Goal: Communication & Community: Share content

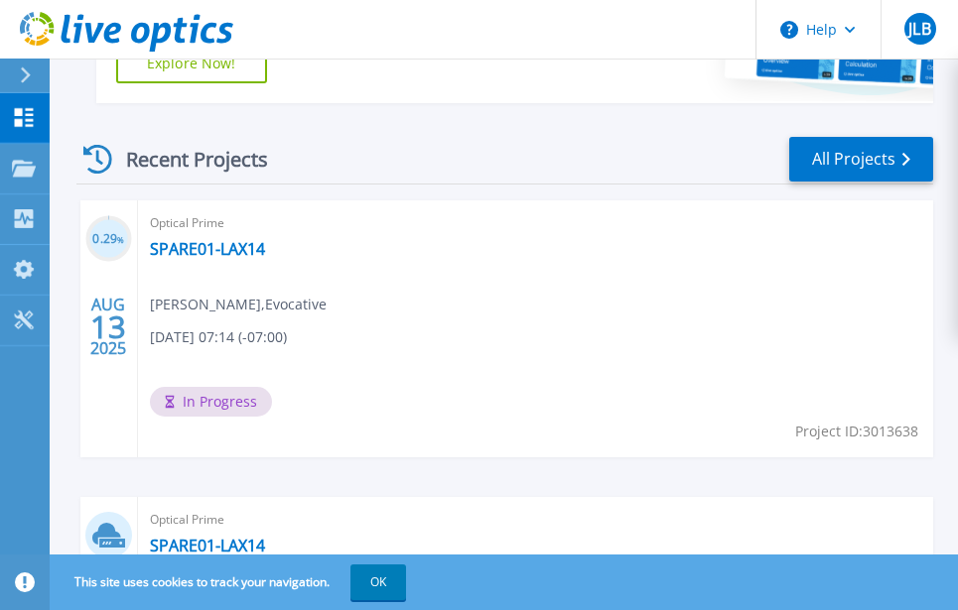
scroll to position [595, 0]
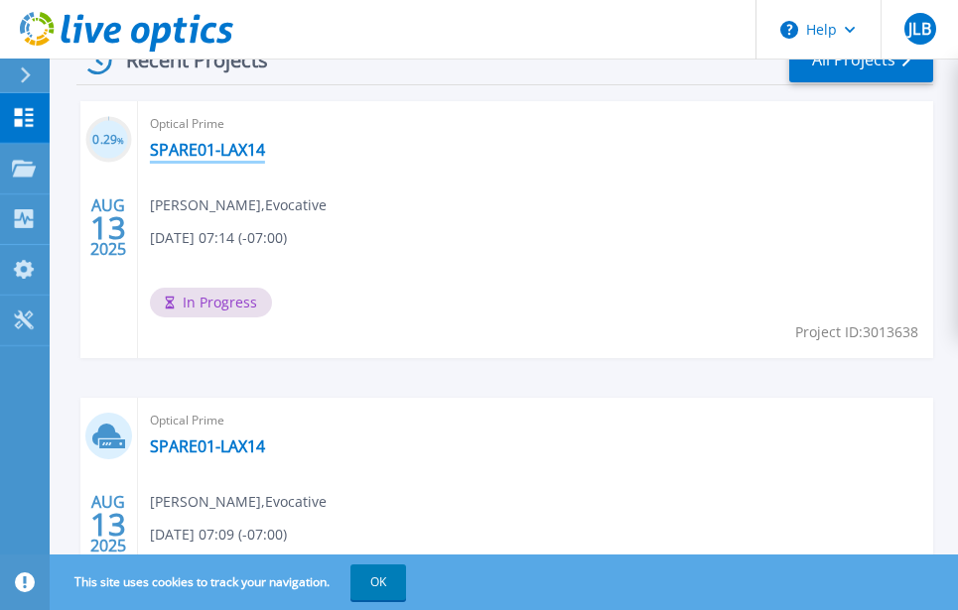
click at [221, 149] on link "SPARE01-LAX14" at bounding box center [207, 150] width 115 height 20
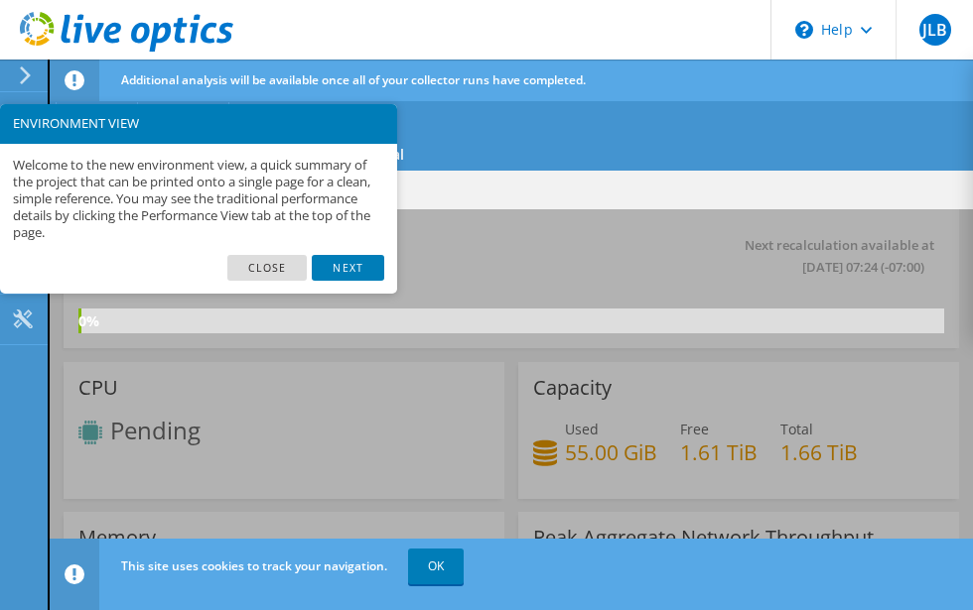
click at [304, 282] on footer "Close Next" at bounding box center [198, 275] width 397 height 40
click at [270, 267] on link "Close" at bounding box center [267, 268] width 80 height 26
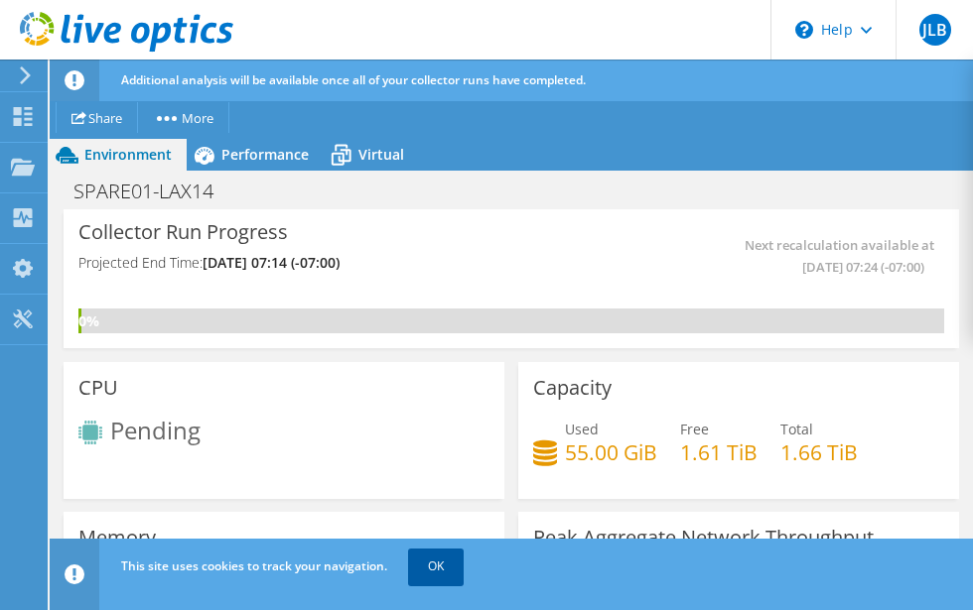
click at [430, 564] on link "OK" at bounding box center [436, 567] width 56 height 36
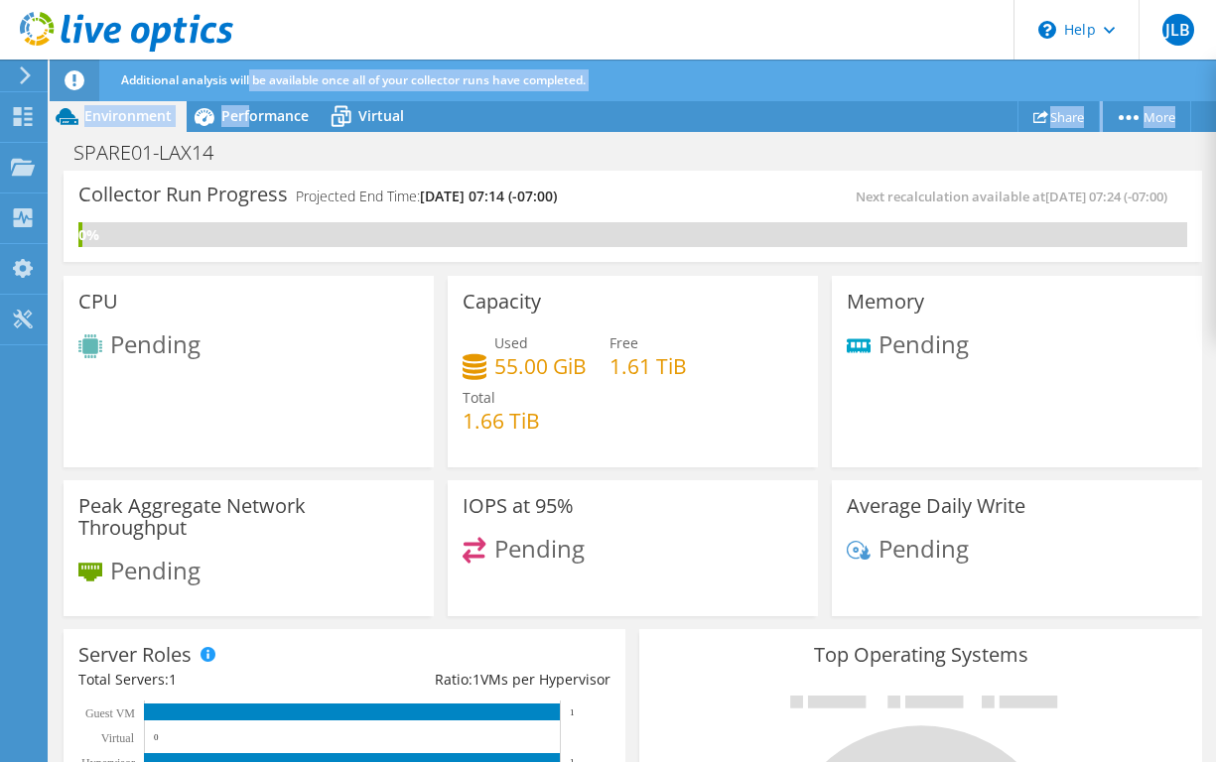
click at [255, 99] on div "JLB End User Juan Lucas Benavidez juan.benavidez@evocative.com Evocative My Pro…" at bounding box center [608, 401] width 1216 height 803
drag, startPoint x: 255, startPoint y: 99, endPoint x: 240, endPoint y: 119, distance: 24.8
click at [240, 119] on span "Performance" at bounding box center [264, 115] width 87 height 19
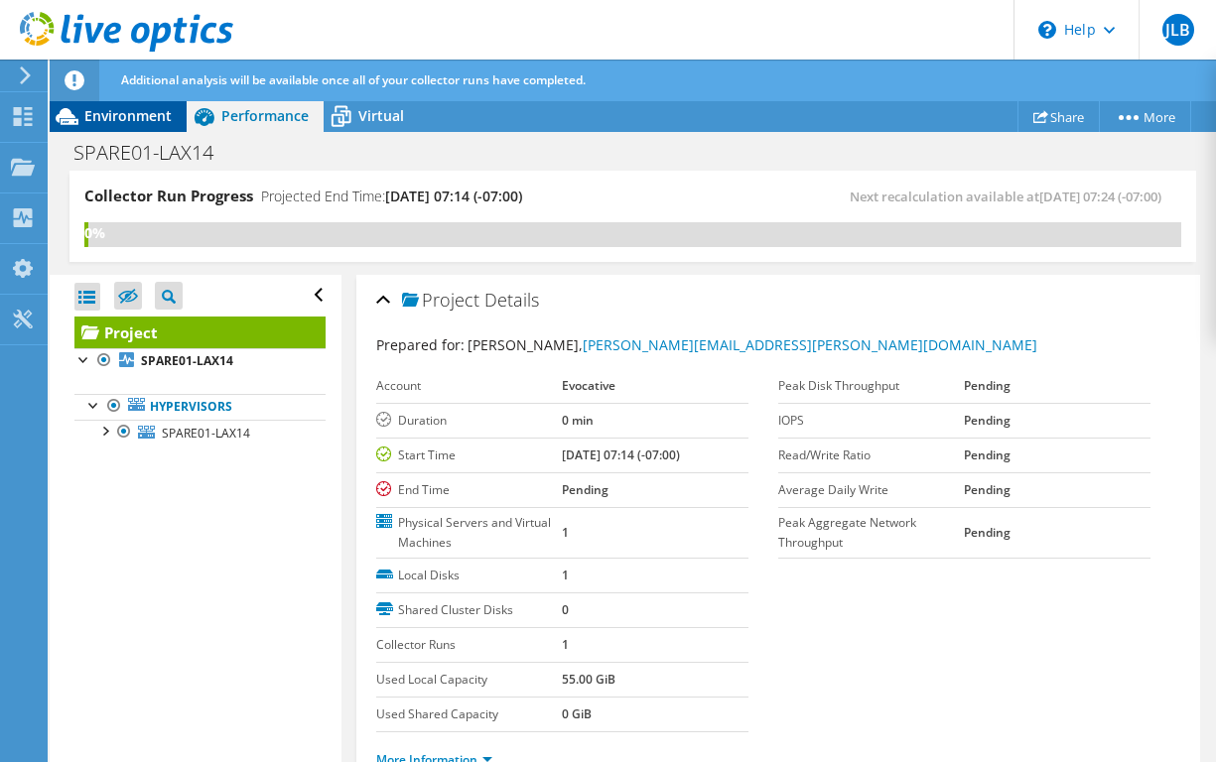
click at [122, 112] on span "Environment" at bounding box center [127, 115] width 87 height 19
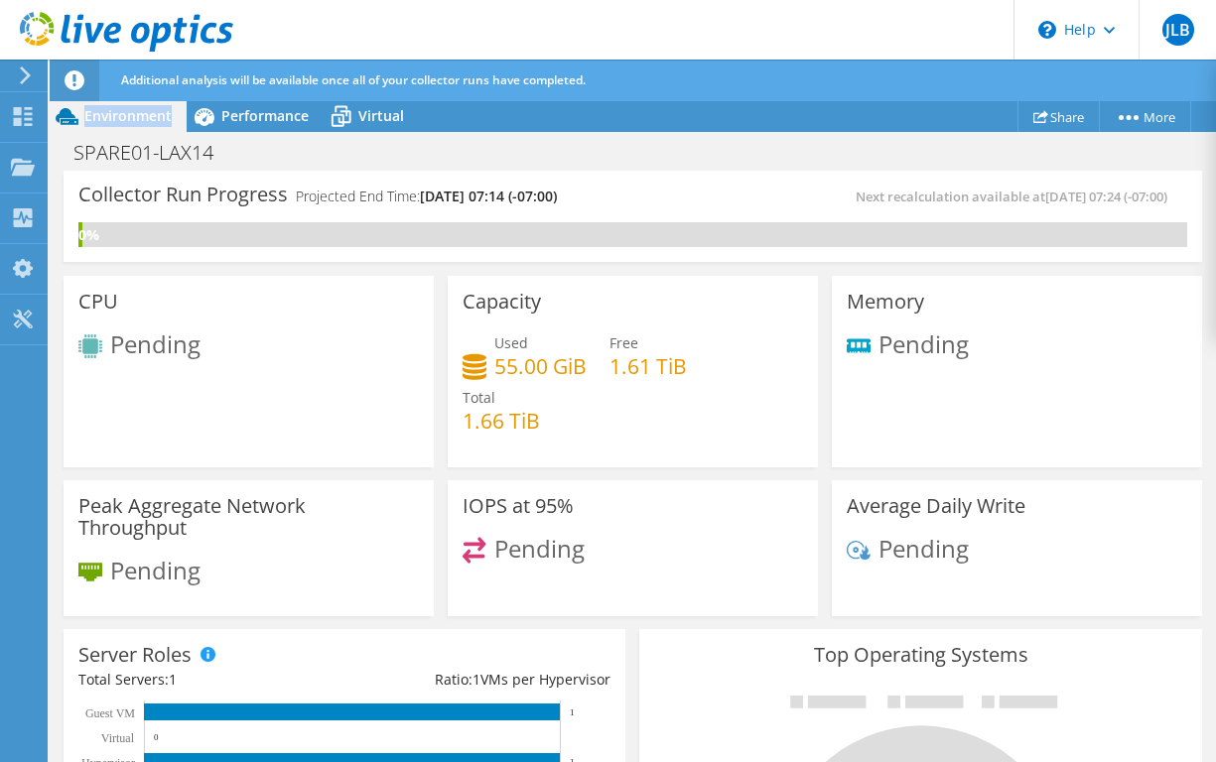
click at [122, 112] on span "Environment" at bounding box center [127, 115] width 87 height 19
drag, startPoint x: 122, startPoint y: 112, endPoint x: 392, endPoint y: 160, distance: 274.1
click at [392, 160] on div "SPARE01-LAX14 Print" at bounding box center [633, 152] width 1166 height 37
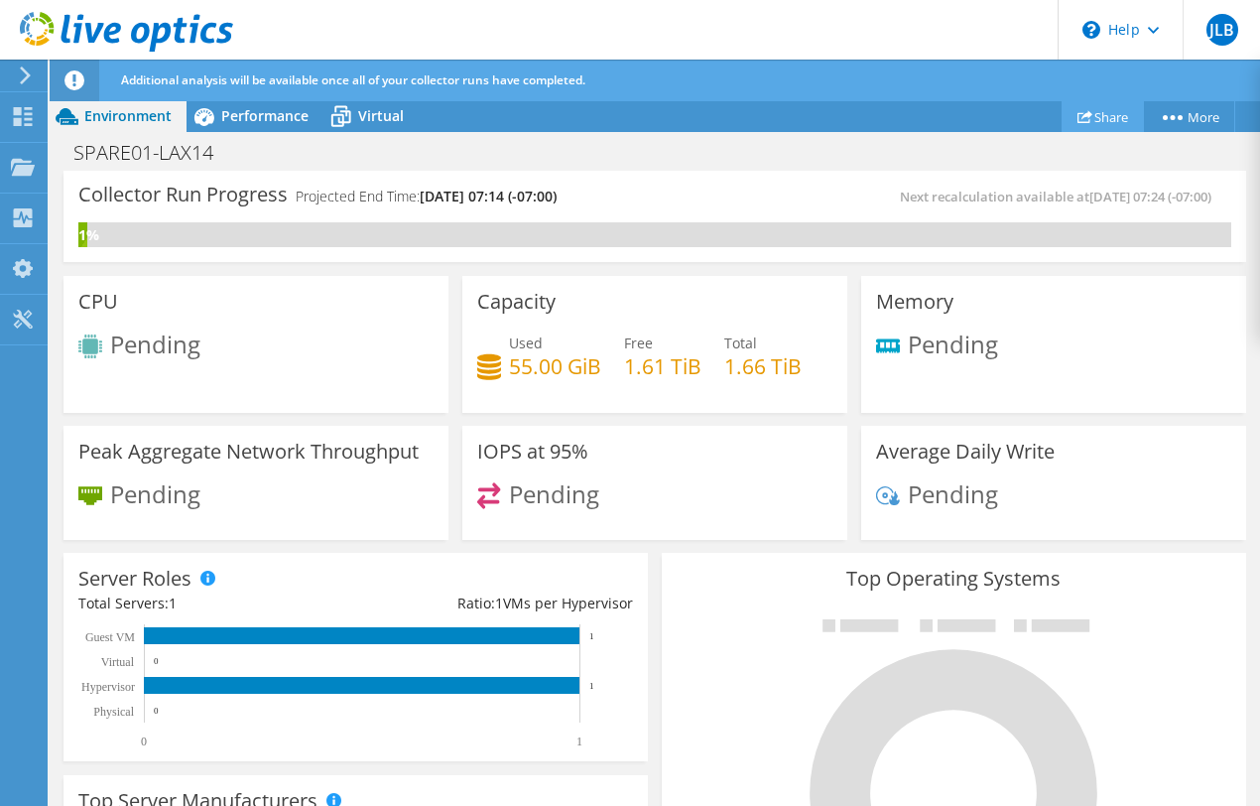
click at [972, 112] on link "Share" at bounding box center [1103, 116] width 82 height 31
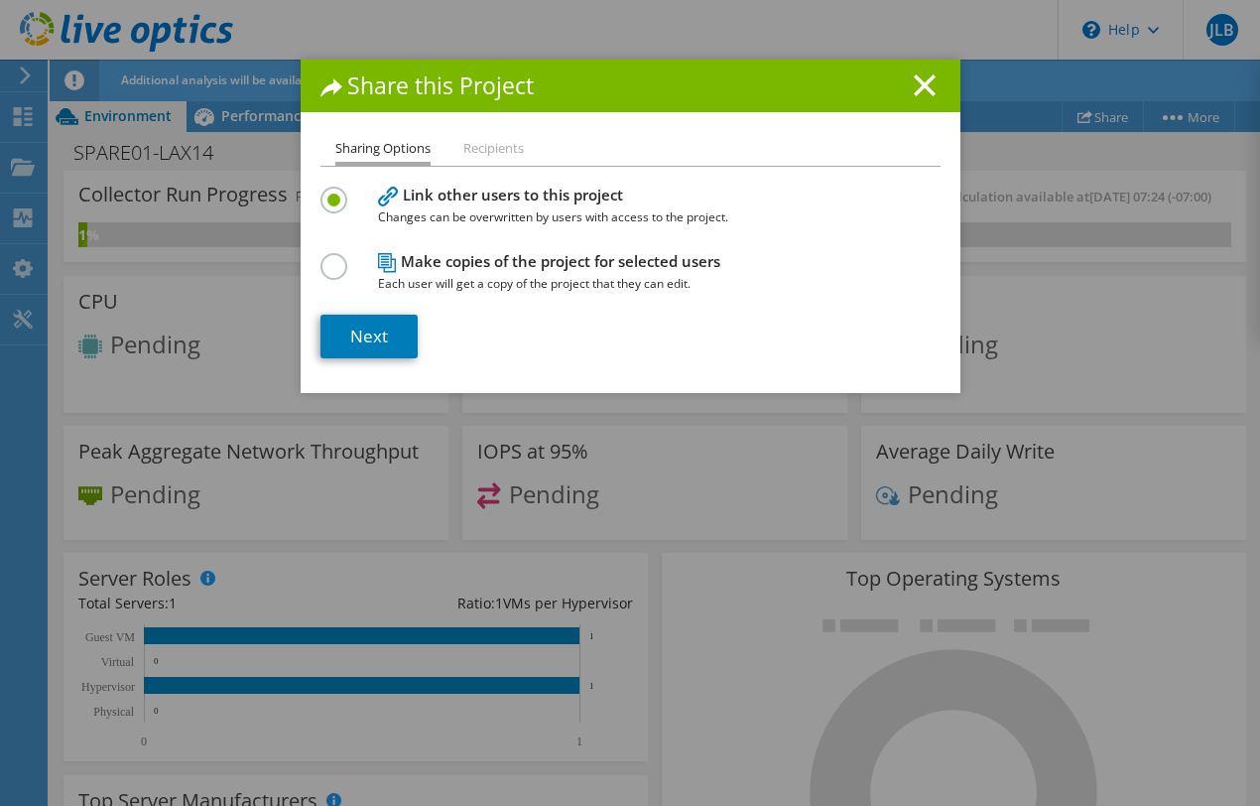
click at [487, 147] on li "Recipients" at bounding box center [493, 149] width 61 height 25
click at [387, 339] on link "Next" at bounding box center [369, 337] width 97 height 44
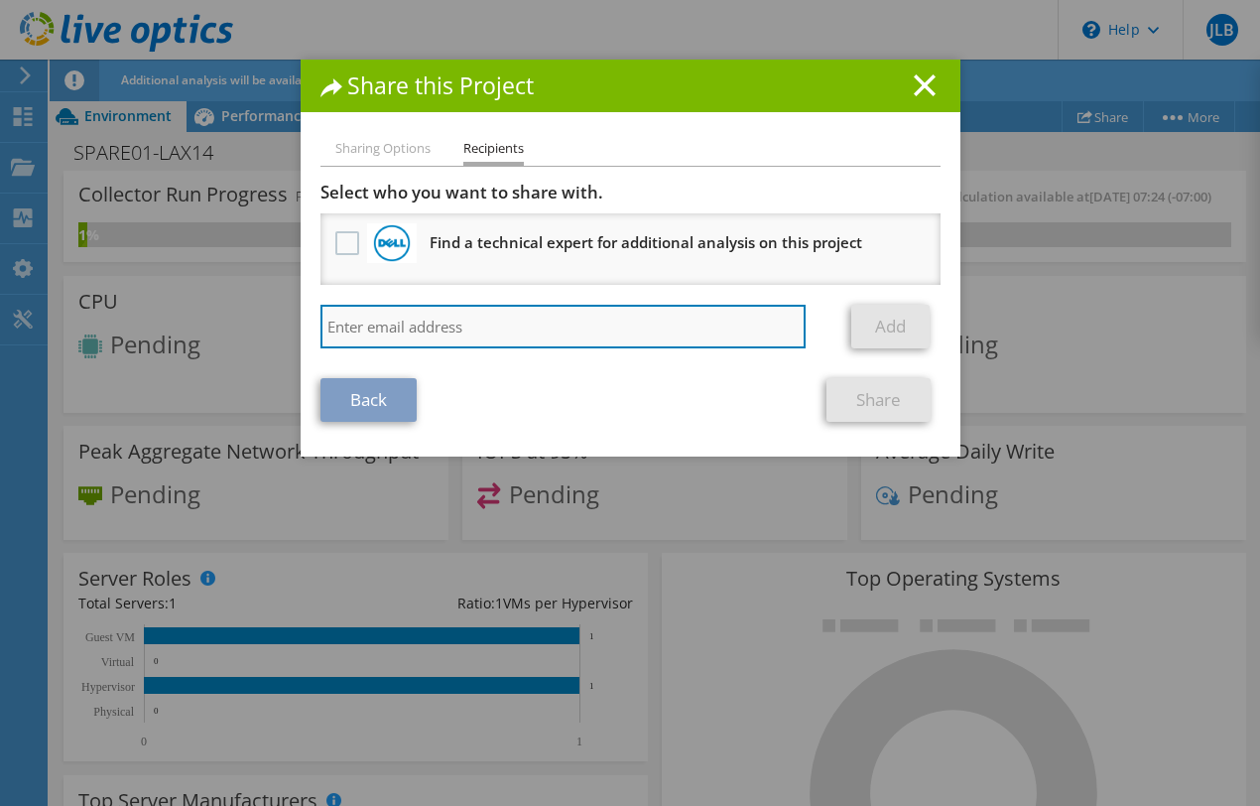
click at [483, 328] on input "search" at bounding box center [564, 327] width 486 height 44
type input "scott.butler@evocative.com"
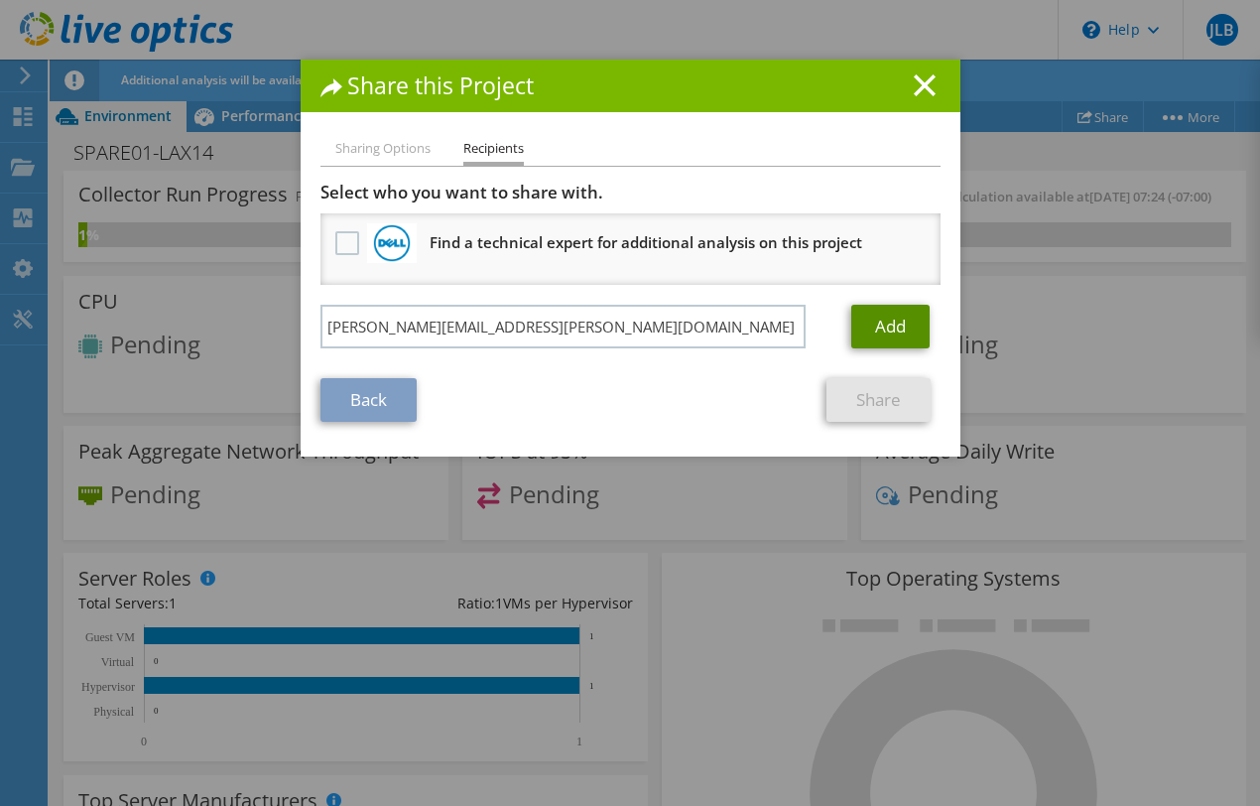
click at [879, 330] on link "Add" at bounding box center [891, 327] width 78 height 44
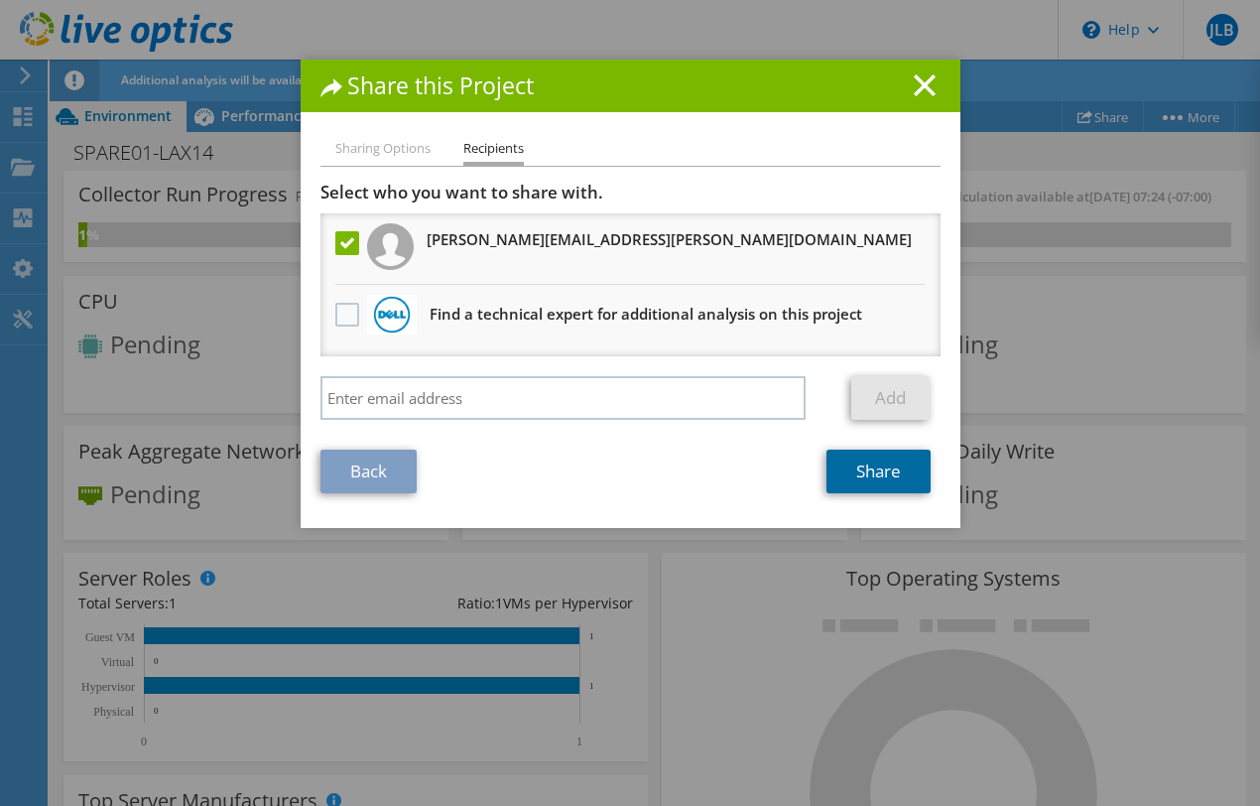
click at [849, 467] on link "Share" at bounding box center [879, 472] width 104 height 44
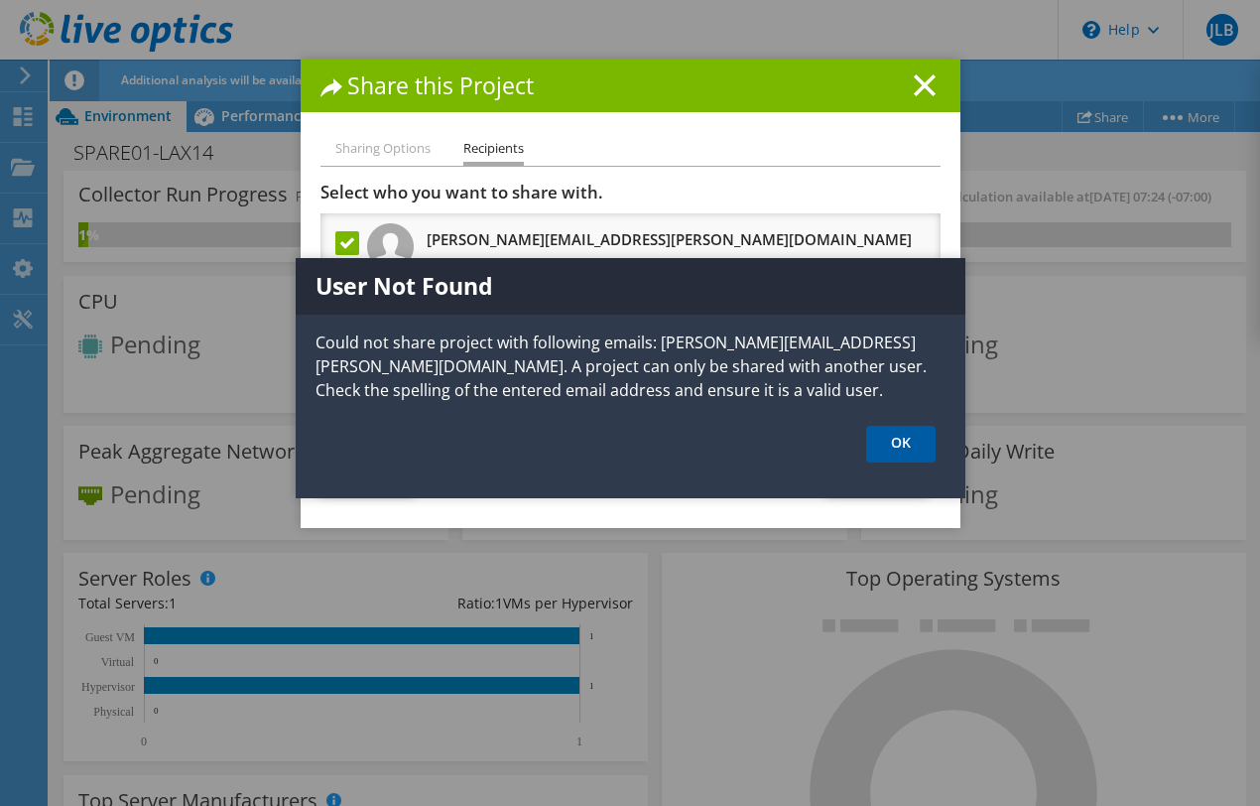
click at [910, 442] on link "OK" at bounding box center [900, 444] width 69 height 37
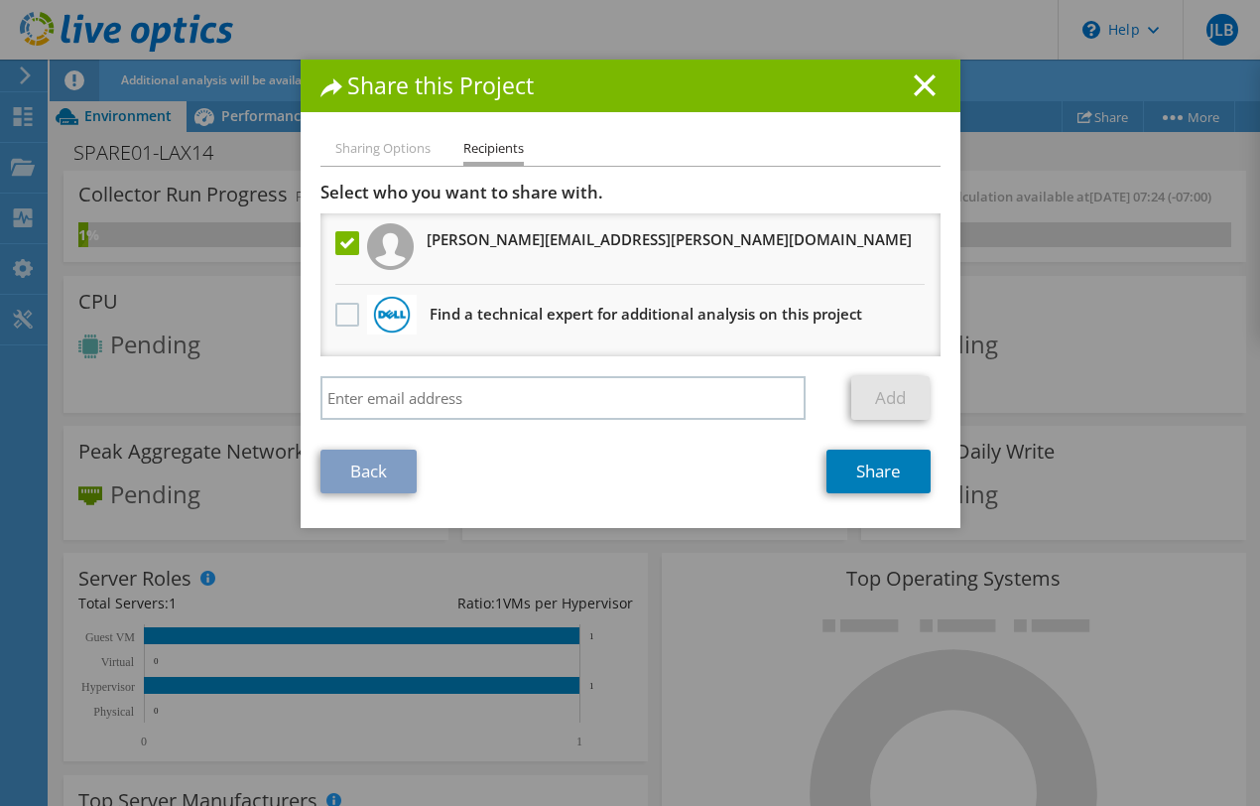
click at [388, 152] on li "Sharing Options" at bounding box center [382, 149] width 95 height 25
click at [375, 458] on link "Back" at bounding box center [369, 472] width 96 height 44
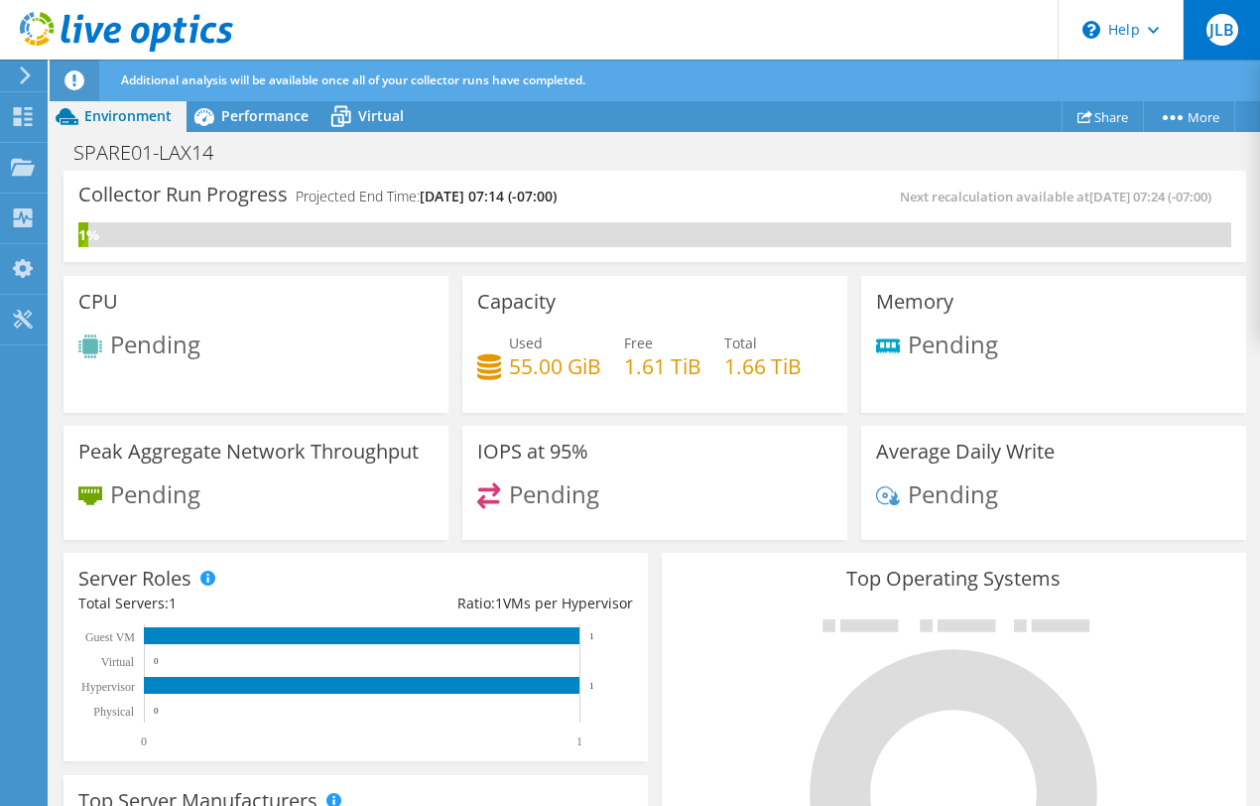
click at [972, 25] on span "JLB" at bounding box center [1223, 30] width 32 height 32
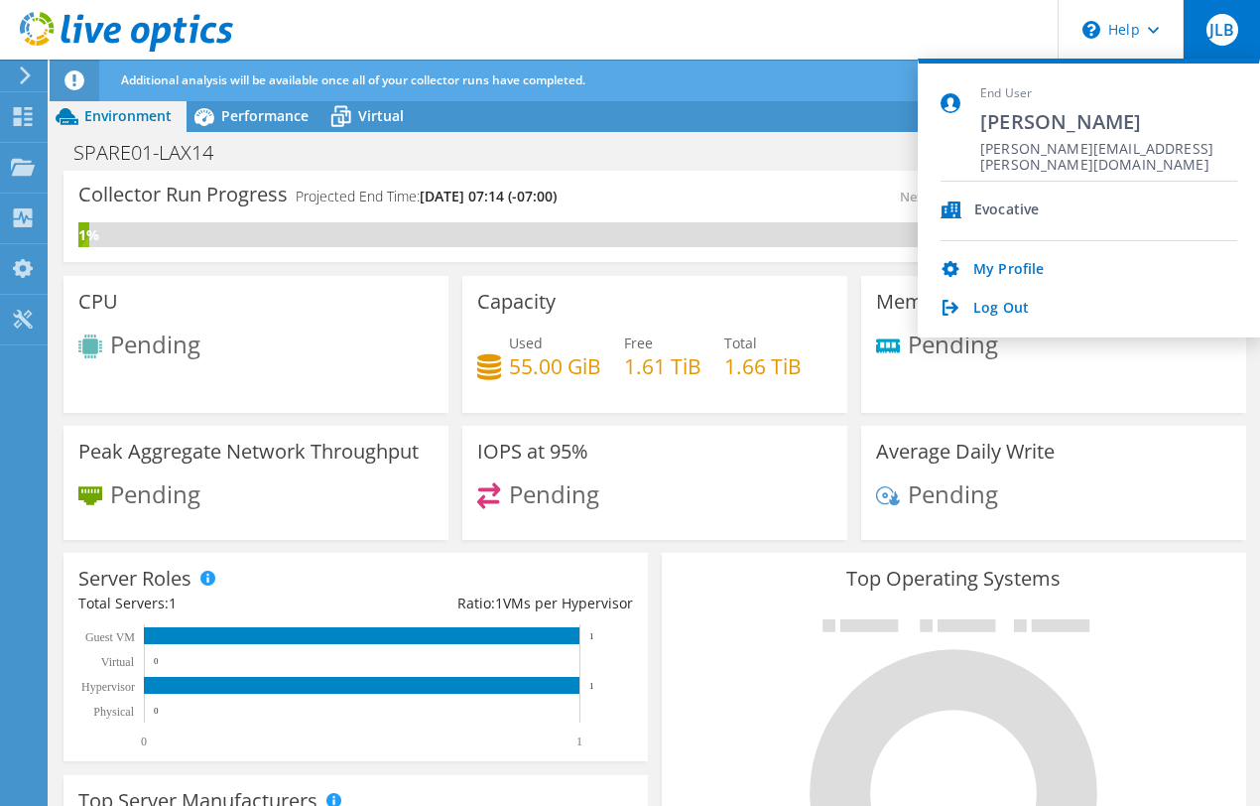
click at [972, 33] on span "JLB" at bounding box center [1223, 30] width 32 height 32
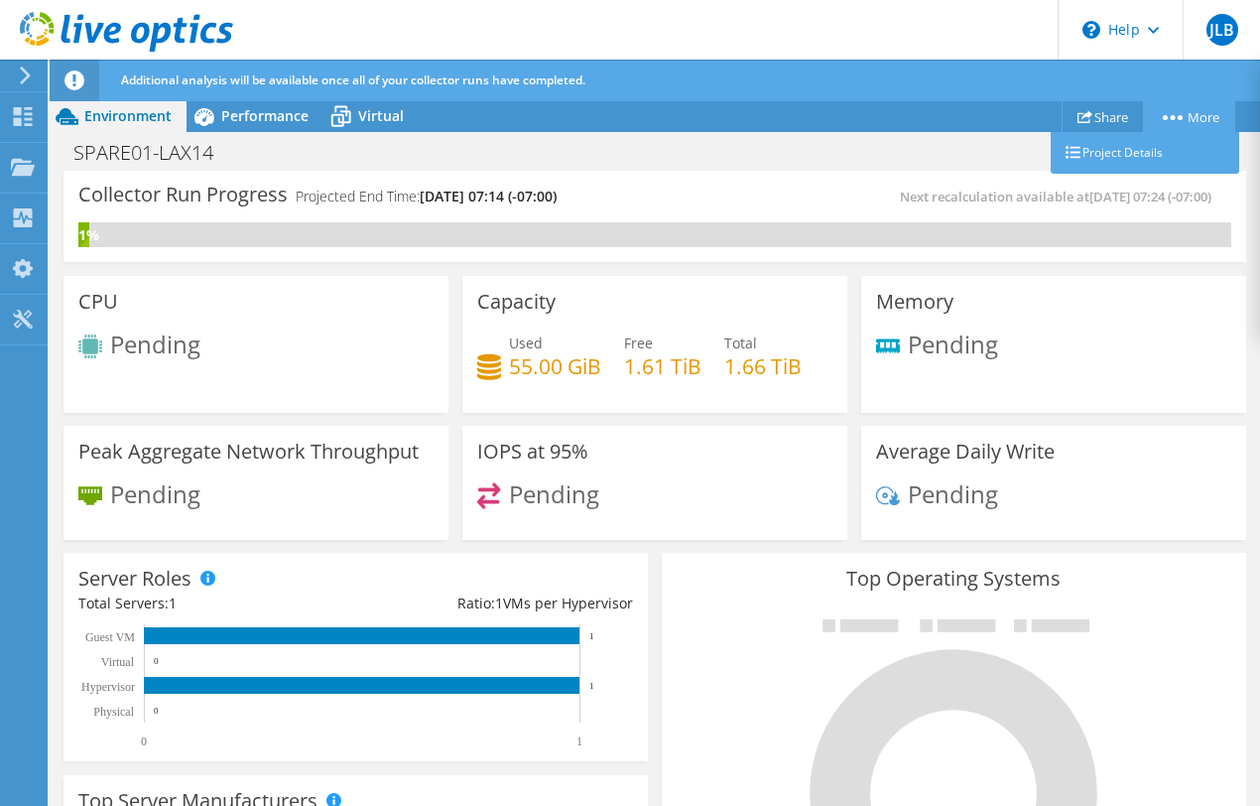
click at [972, 110] on link "More" at bounding box center [1189, 116] width 92 height 31
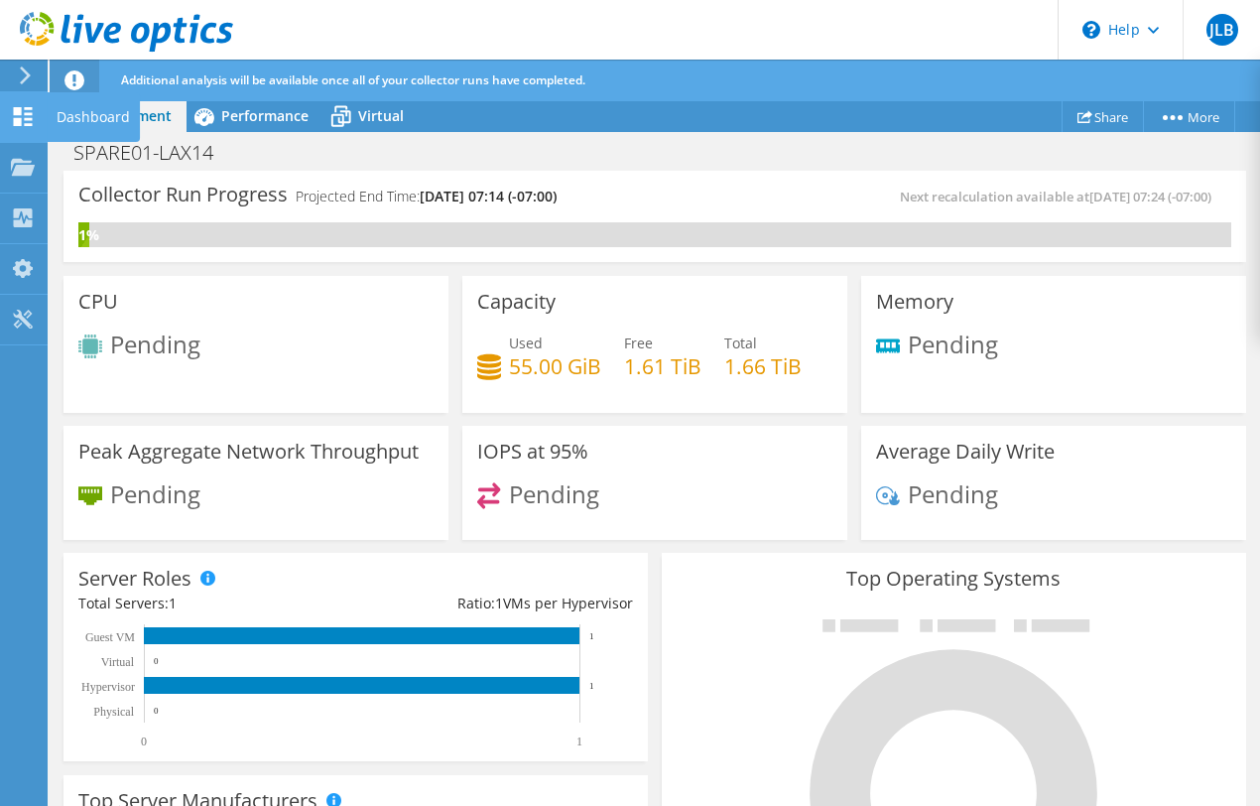
click at [17, 119] on use at bounding box center [23, 116] width 19 height 19
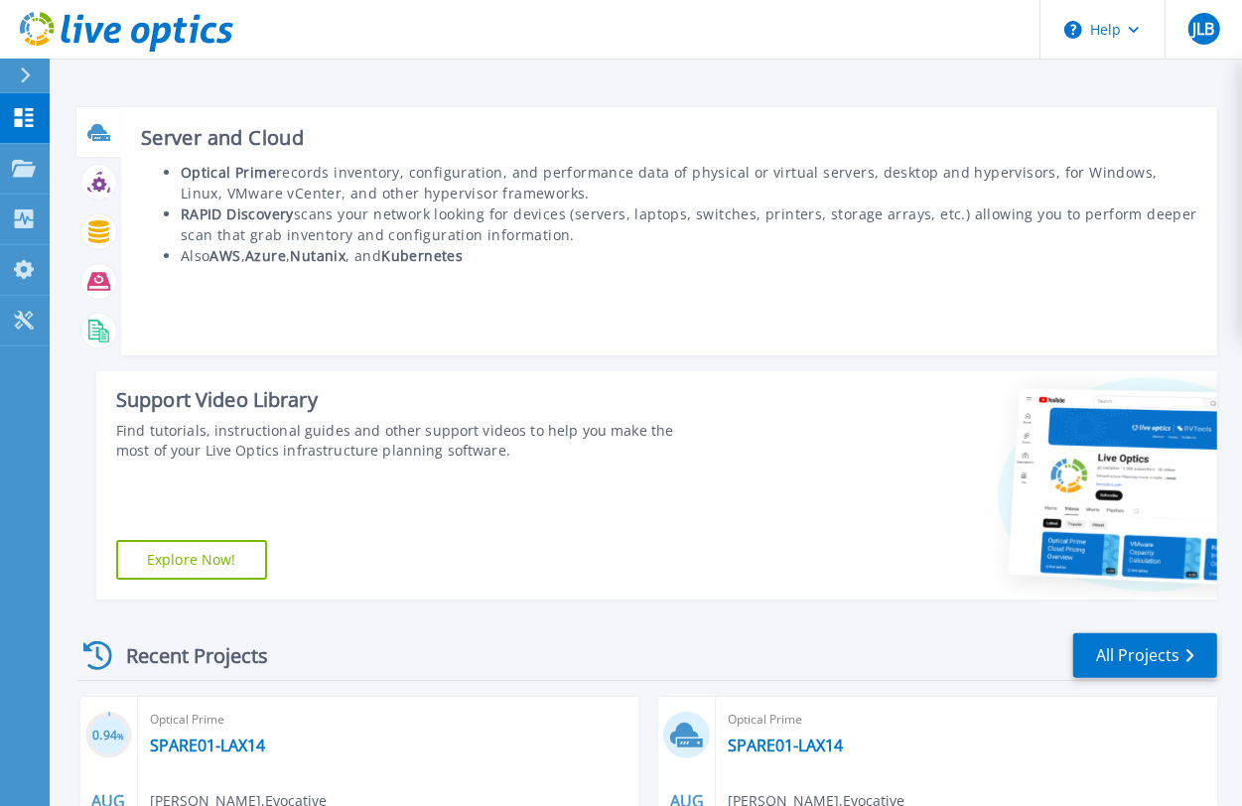
click at [96, 132] on icon at bounding box center [97, 130] width 20 height 15
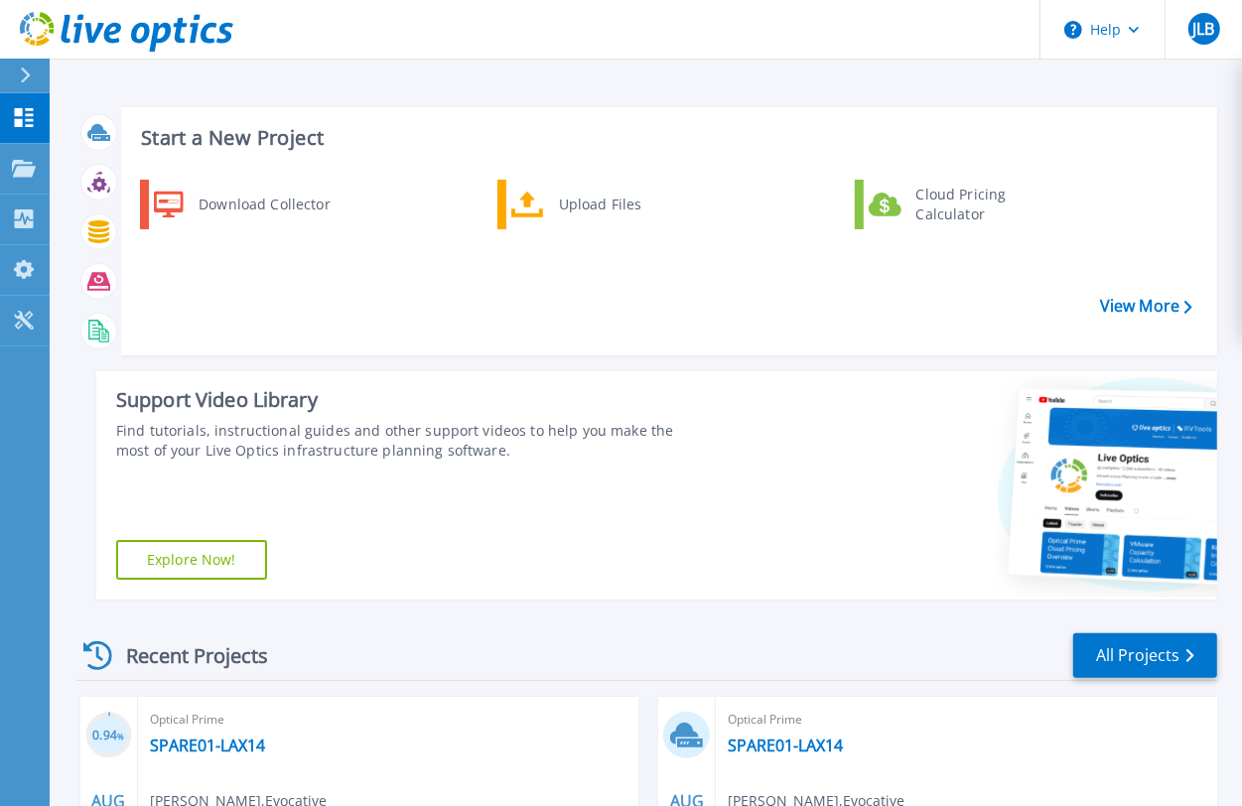
scroll to position [263, 0]
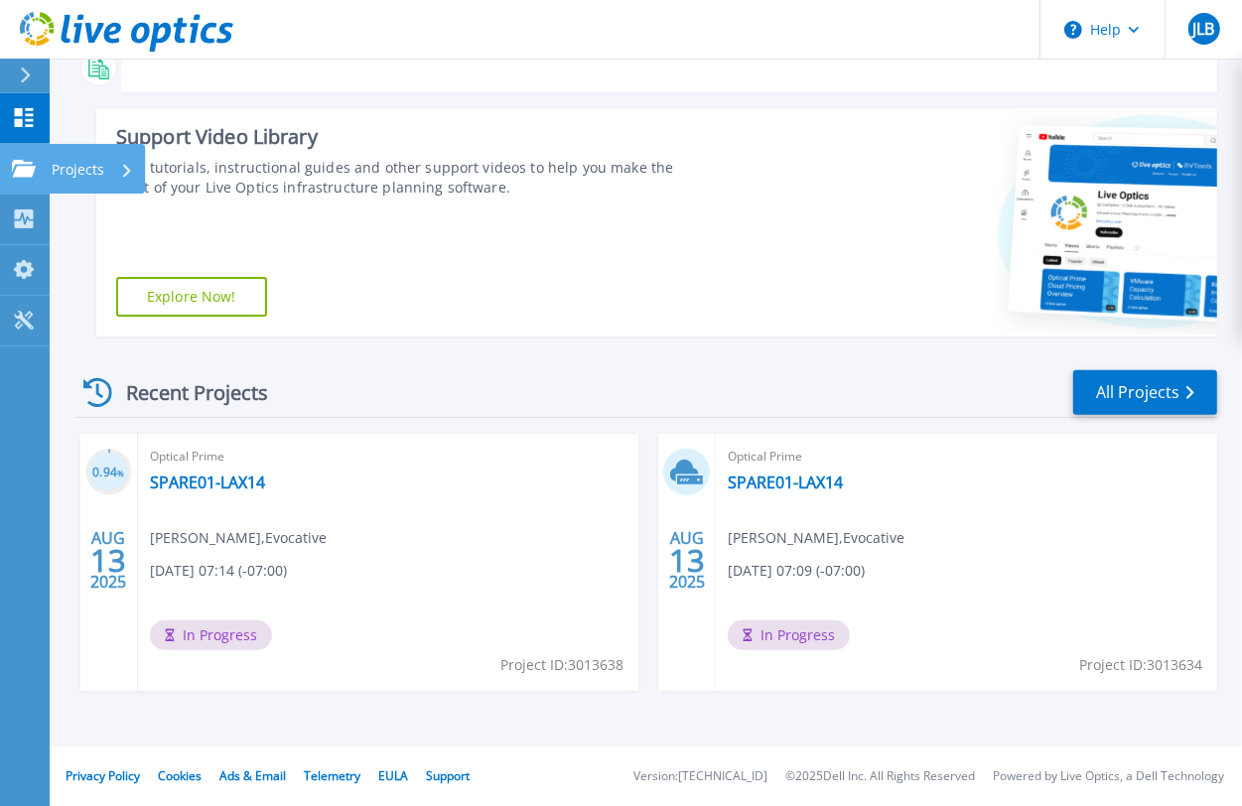
click at [16, 171] on icon at bounding box center [24, 168] width 24 height 17
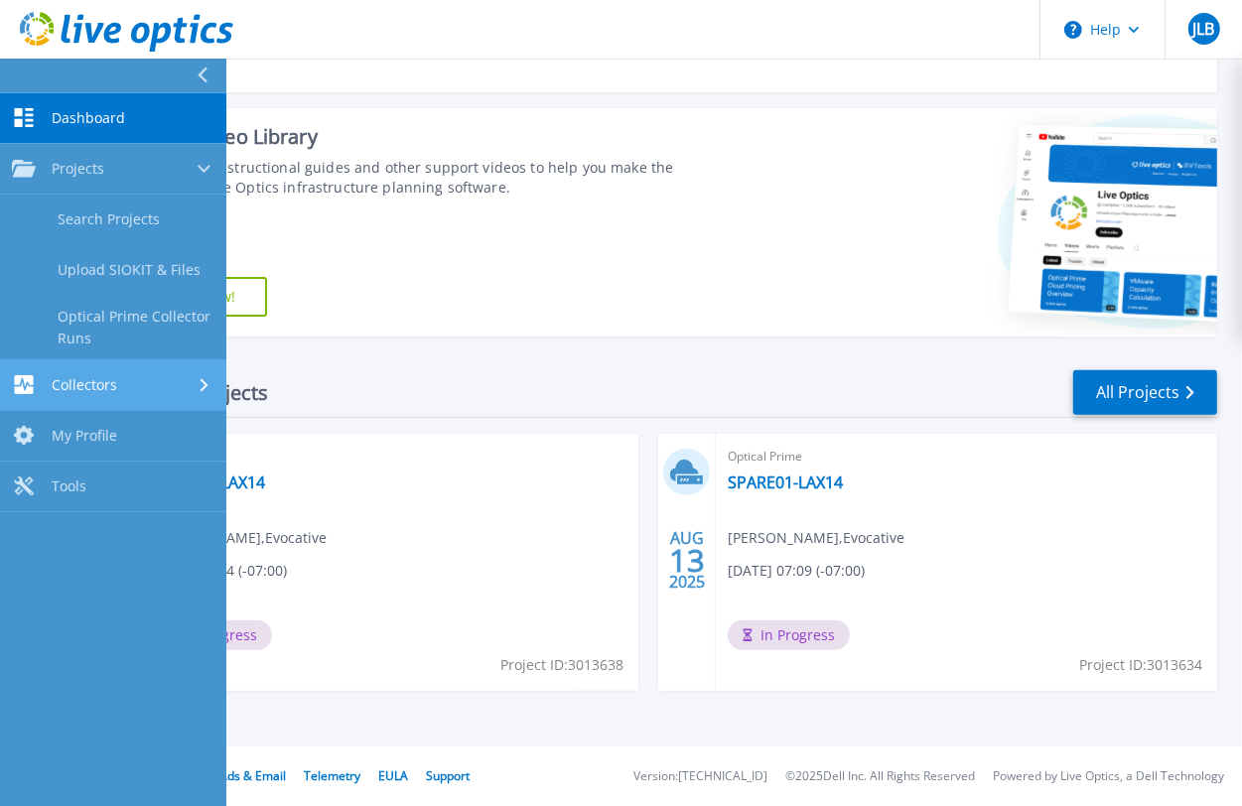
click at [176, 387] on div "Collectors" at bounding box center [113, 384] width 202 height 19
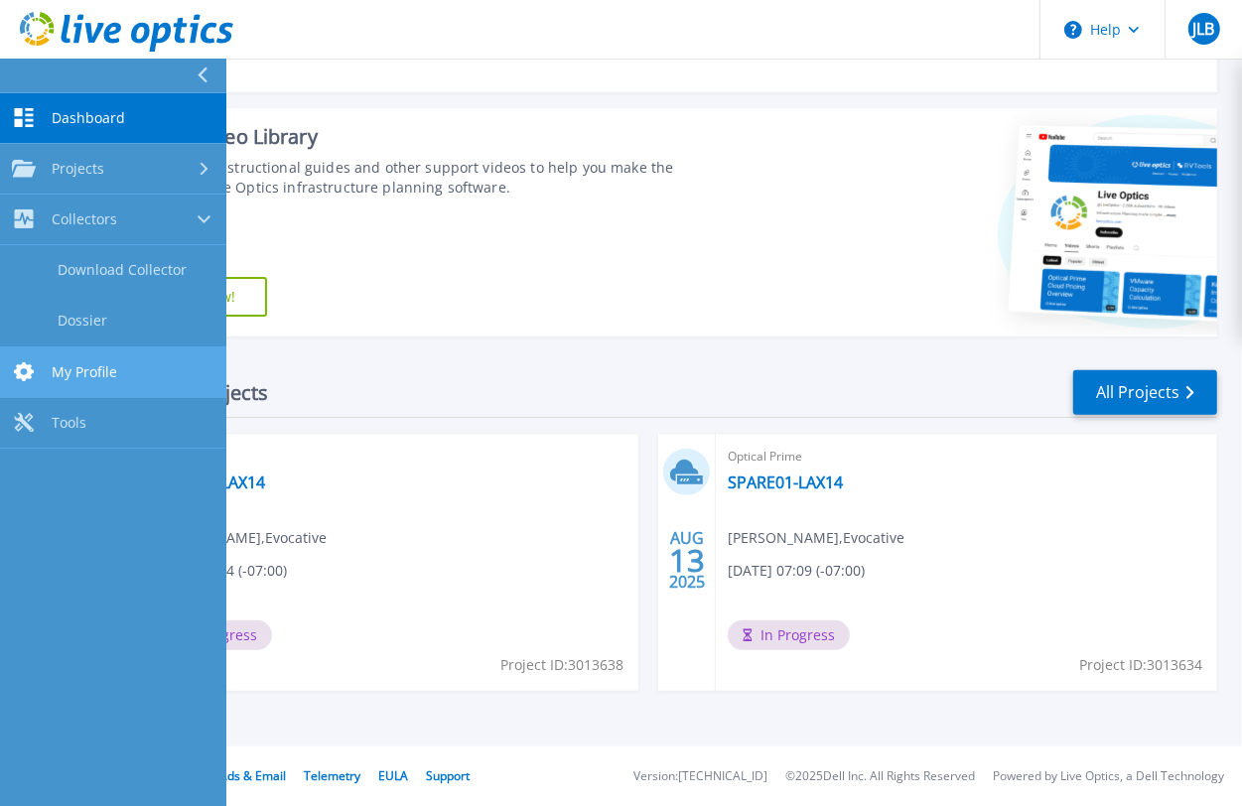
click at [162, 365] on link "My Profile My Profile" at bounding box center [113, 372] width 226 height 51
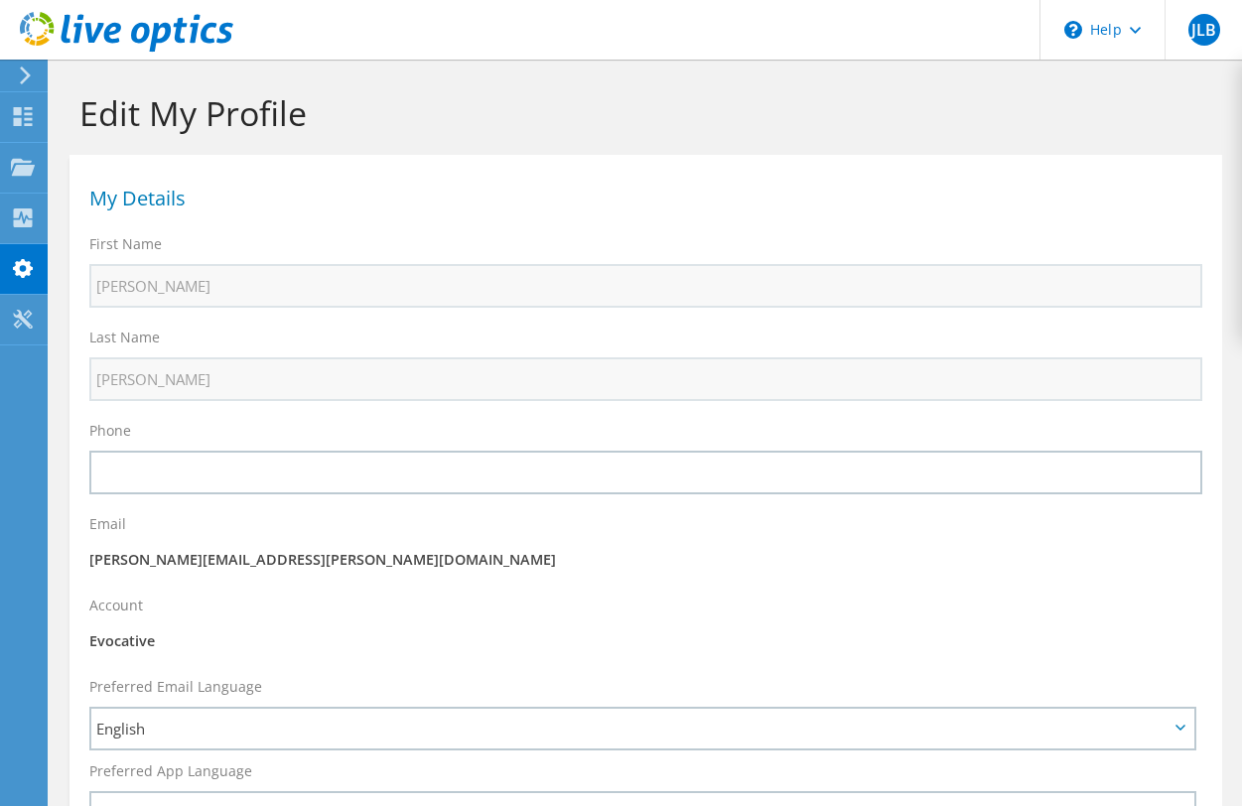
select select "224"
click at [26, 75] on icon at bounding box center [25, 75] width 15 height 18
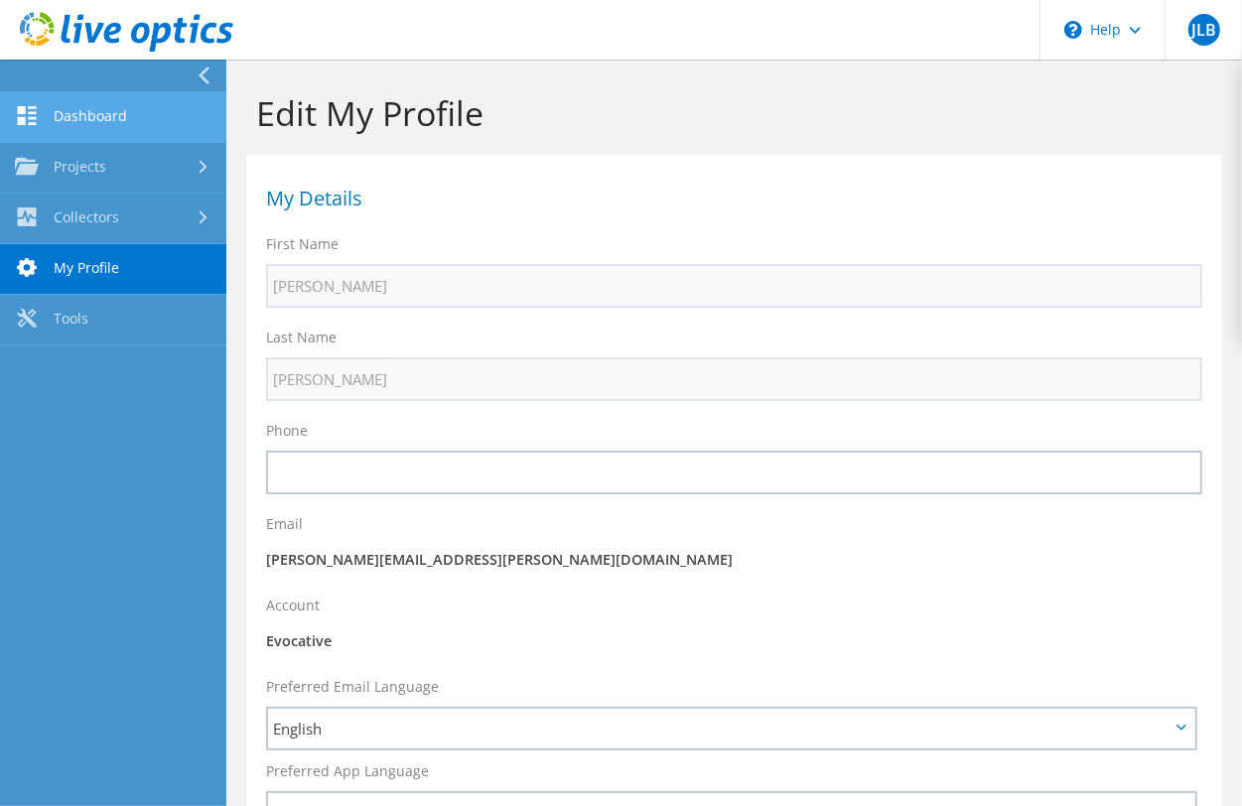
click at [141, 129] on link "Dashboard" at bounding box center [113, 117] width 226 height 51
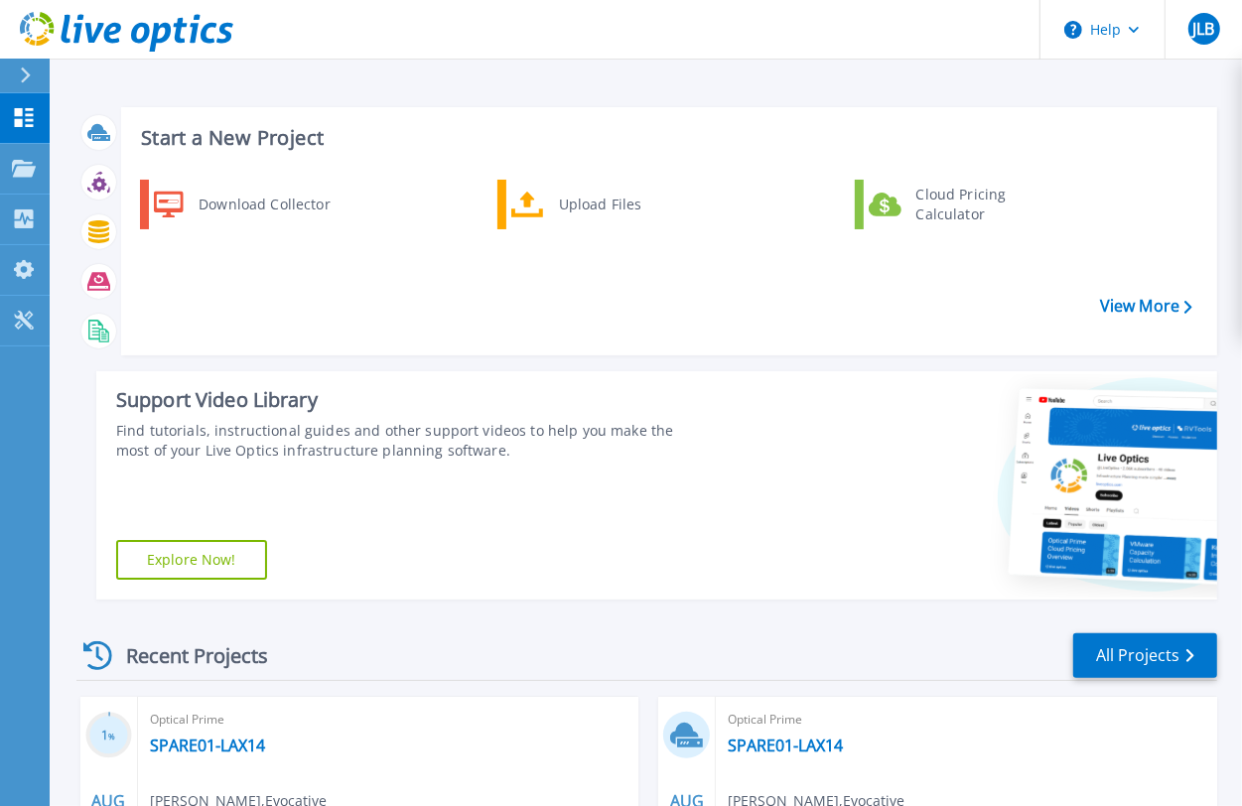
scroll to position [263, 0]
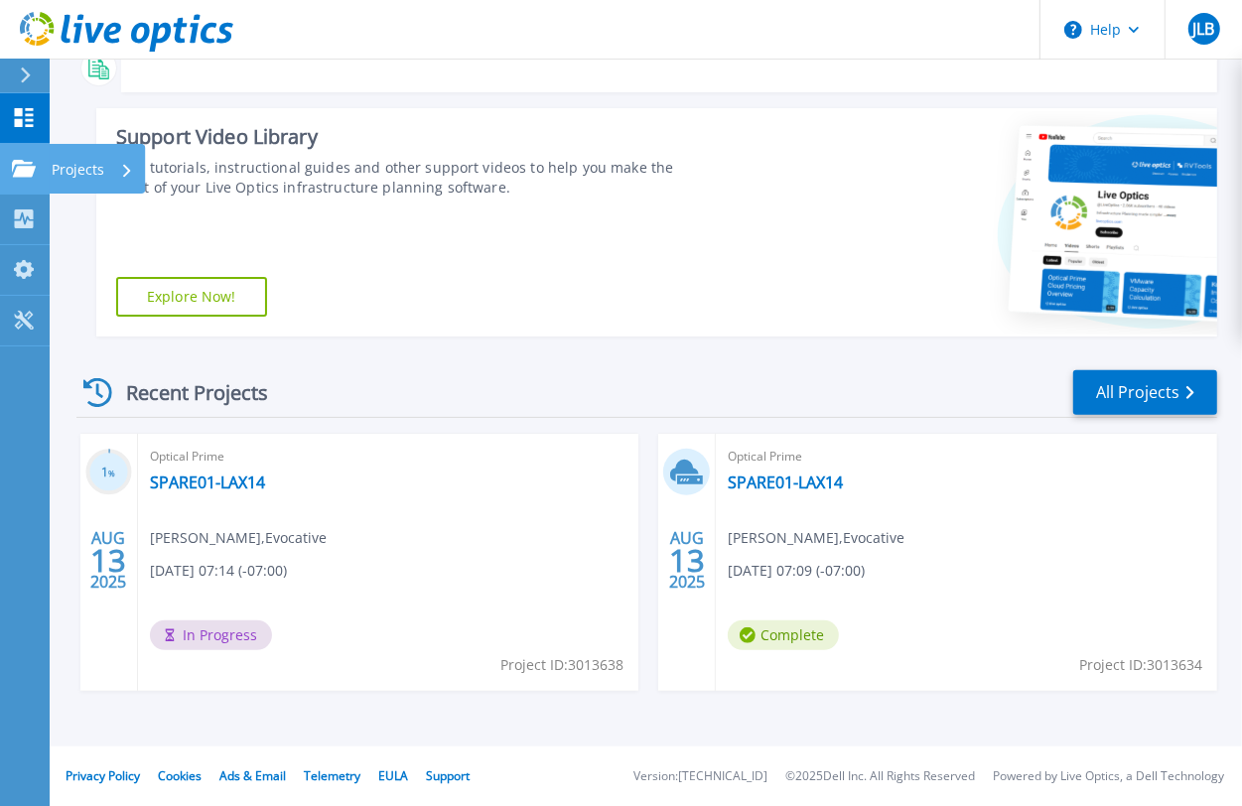
click at [26, 175] on icon at bounding box center [24, 168] width 24 height 17
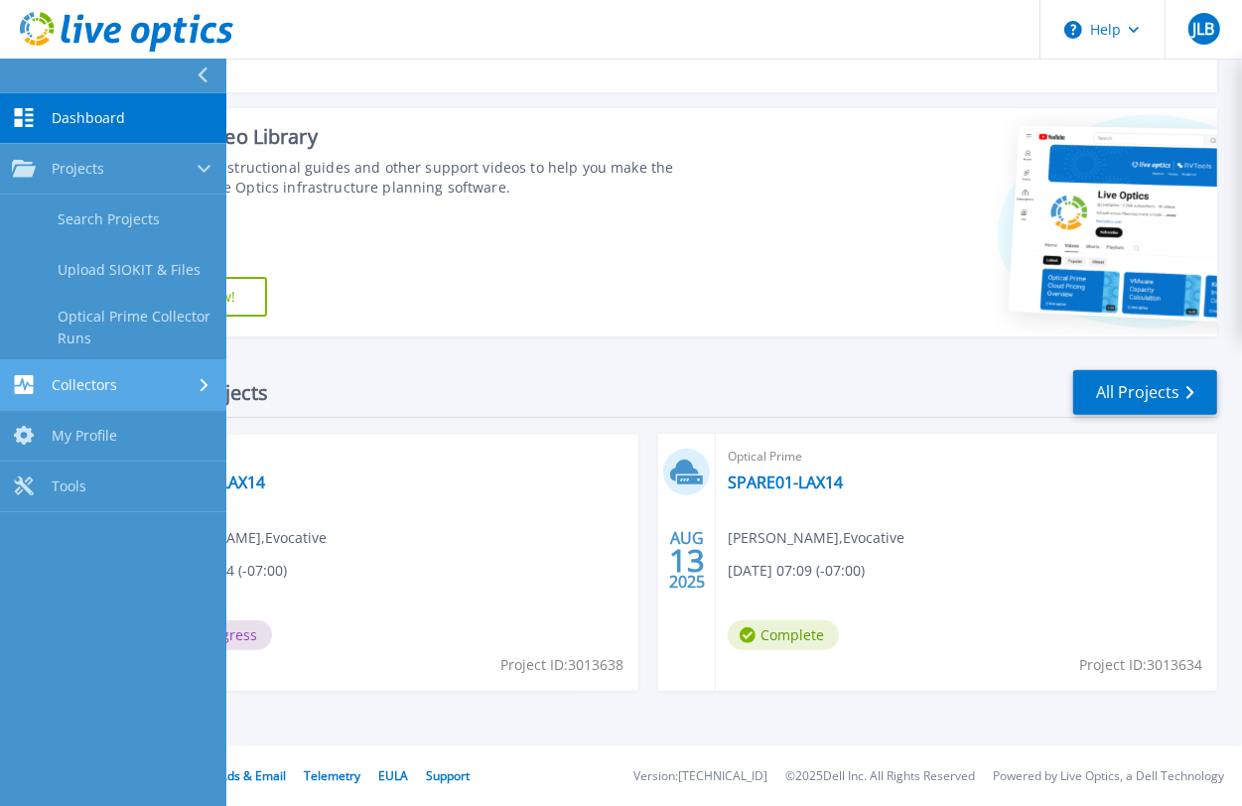
click at [140, 379] on div "Collectors" at bounding box center [113, 384] width 202 height 19
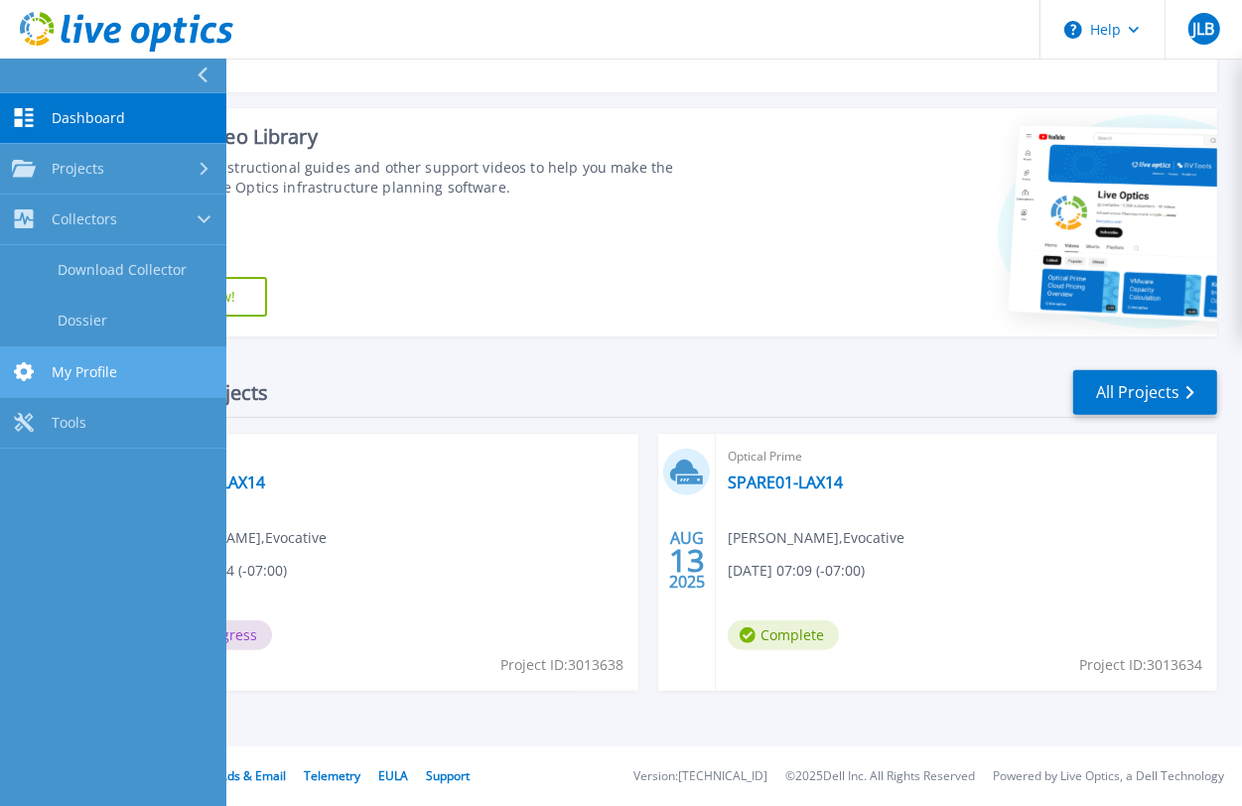
click at [116, 372] on link "My Profile My Profile" at bounding box center [113, 372] width 226 height 51
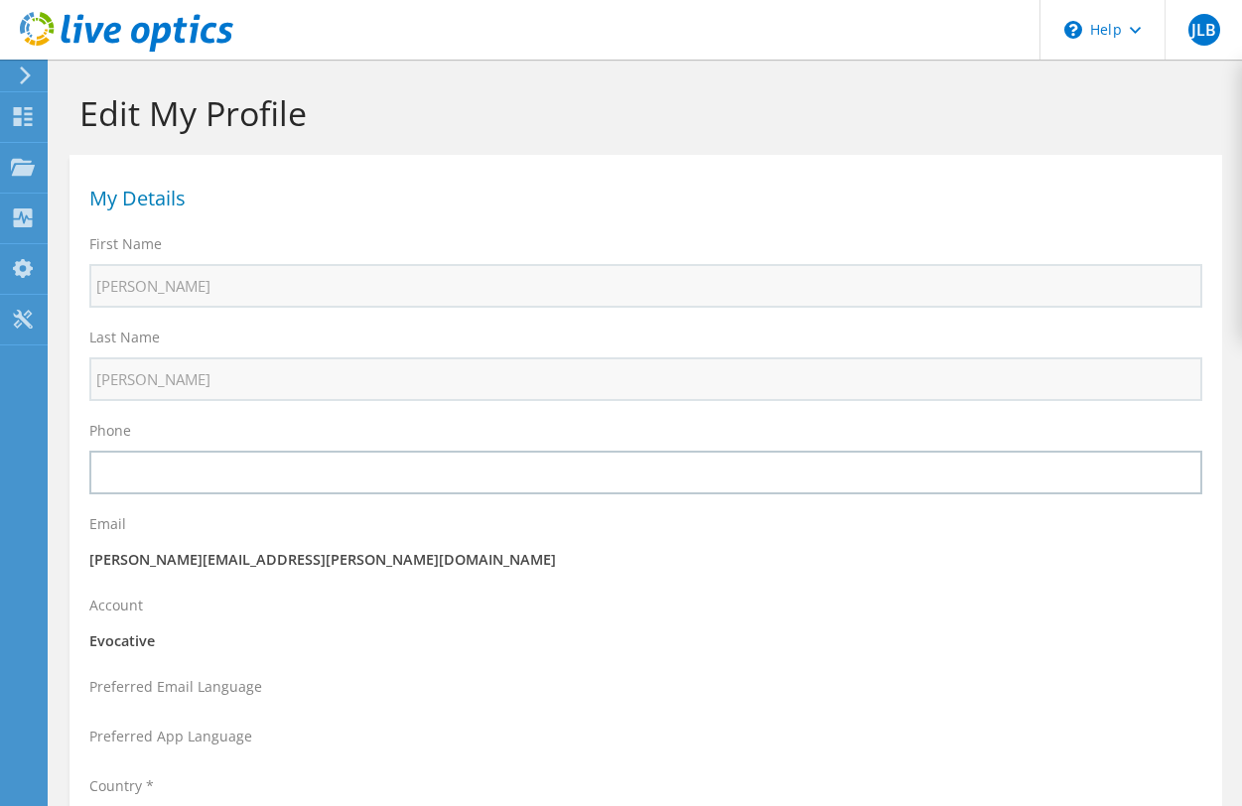
select select "224"
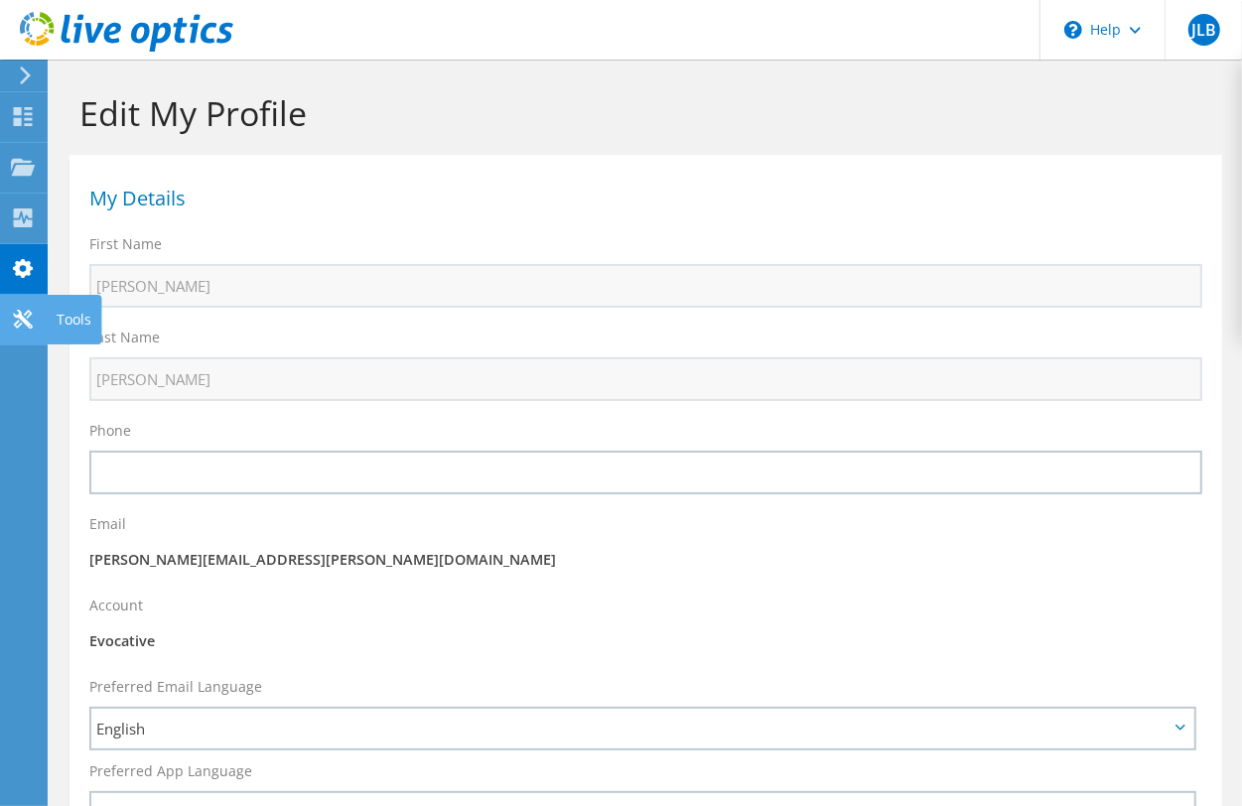
click at [11, 314] on icon at bounding box center [23, 319] width 24 height 19
